Goal: Navigation & Orientation: Find specific page/section

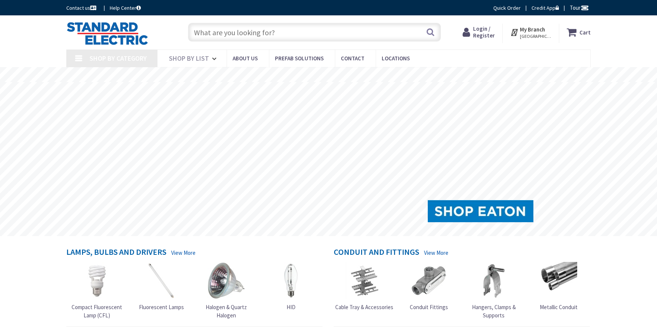
type input "[GEOGRAPHIC_DATA][STREET_ADDRESS][PERSON_NAME][GEOGRAPHIC_DATA]"
drag, startPoint x: 0, startPoint y: 0, endPoint x: 389, endPoint y: 37, distance: 390.5
click at [399, 52] on link "Locations" at bounding box center [398, 58] width 45 height 17
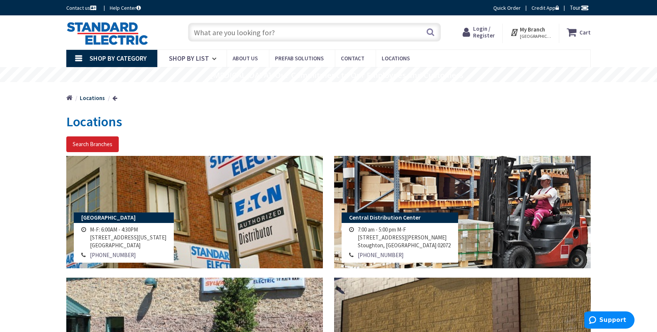
drag, startPoint x: 60, startPoint y: 39, endPoint x: 46, endPoint y: 31, distance: 15.3
click at [58, 39] on div "Skip to Content Toggle Nav Search Cart My Cart Close" at bounding box center [329, 32] width 562 height 34
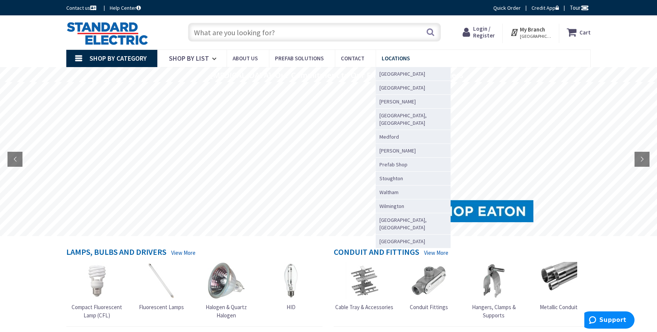
click at [382, 58] on span "Locations" at bounding box center [396, 58] width 28 height 7
